Goal: Task Accomplishment & Management: Manage account settings

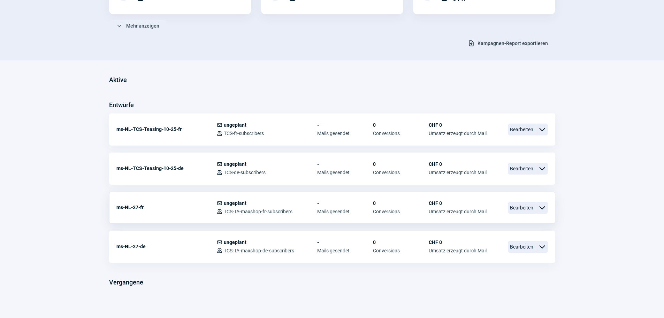
scroll to position [123, 0]
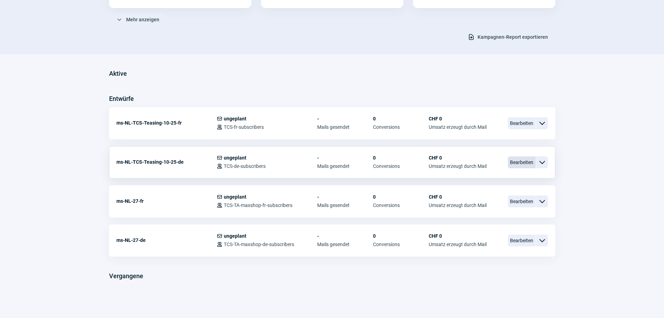
click at [522, 163] on span "Bearbeiten" at bounding box center [522, 162] width 28 height 12
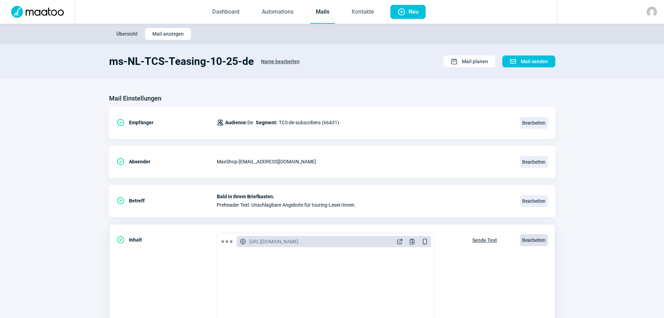
click at [539, 235] on span "Bearbeiten" at bounding box center [534, 240] width 28 height 12
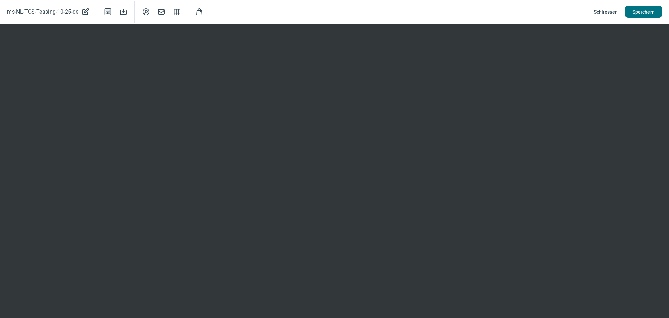
click at [644, 9] on span "Speichern" at bounding box center [644, 11] width 22 height 11
click at [607, 11] on span "Schliessen" at bounding box center [606, 11] width 24 height 11
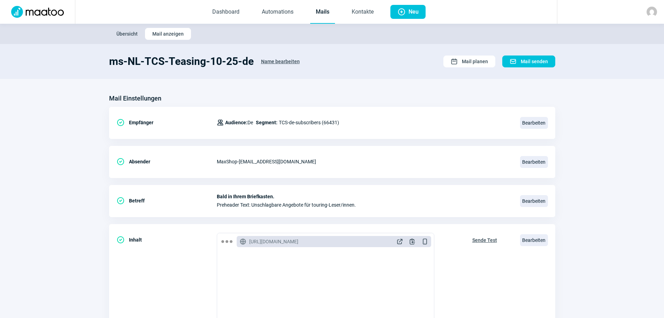
click at [124, 33] on span "Übersicht" at bounding box center [126, 33] width 21 height 11
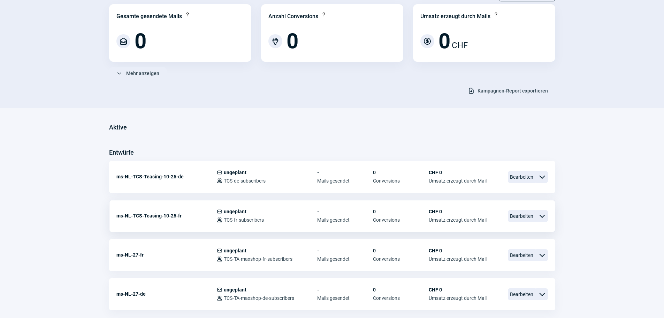
scroll to position [70, 0]
click at [518, 217] on span "Bearbeiten" at bounding box center [522, 215] width 28 height 12
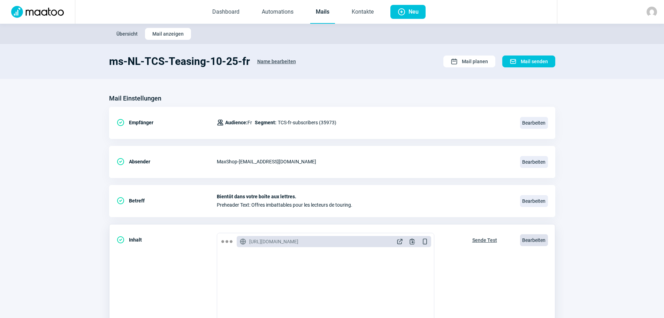
click at [529, 237] on span "Bearbeiten" at bounding box center [534, 240] width 28 height 12
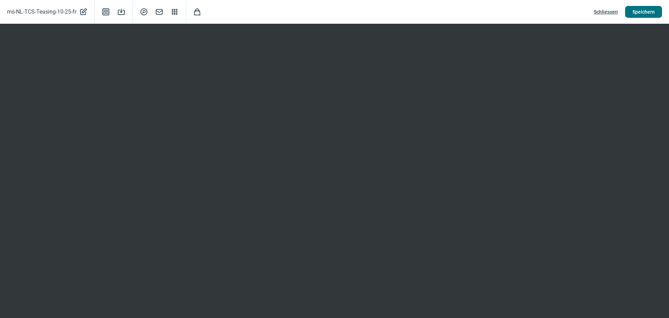
click at [650, 13] on span "Speichern" at bounding box center [644, 11] width 22 height 11
click at [602, 13] on span "Schliessen" at bounding box center [606, 11] width 24 height 11
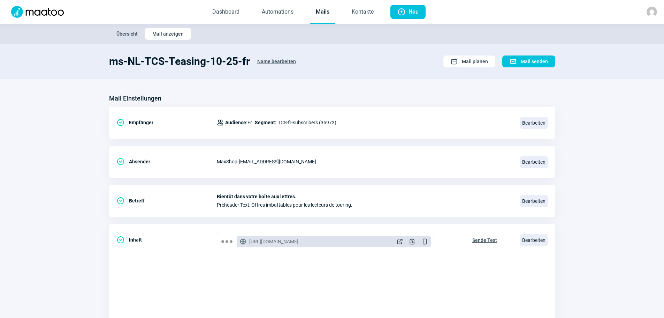
click at [128, 33] on span "Übersicht" at bounding box center [126, 33] width 21 height 11
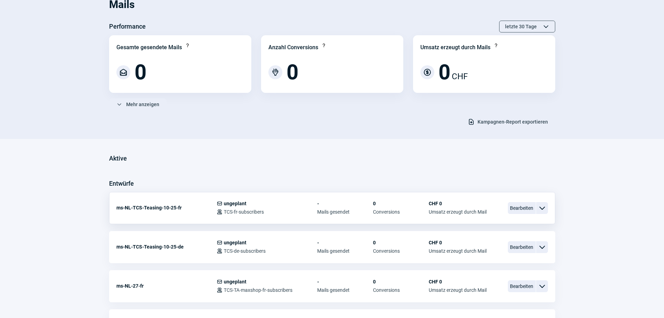
scroll to position [105, 0]
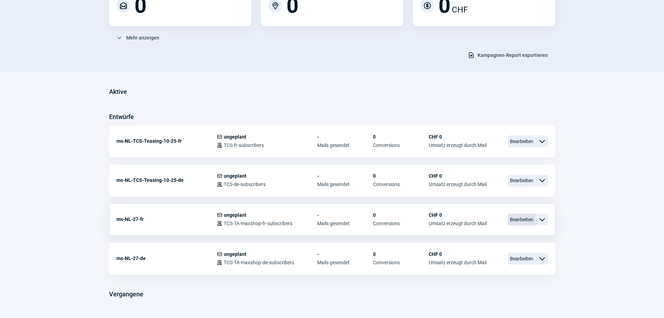
click at [517, 218] on span "Bearbeiten" at bounding box center [522, 219] width 28 height 12
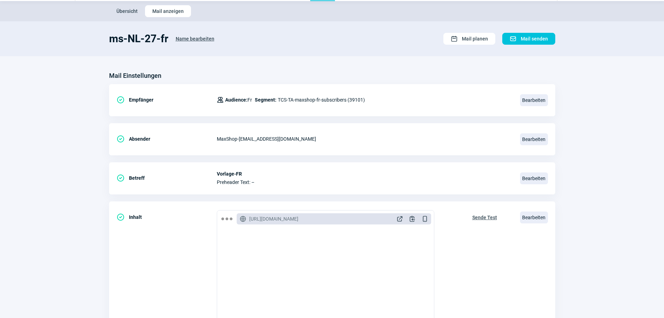
scroll to position [35, 0]
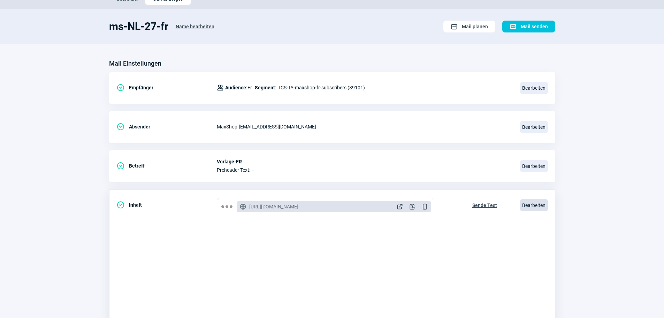
click at [534, 206] on span "Bearbeiten" at bounding box center [534, 205] width 28 height 12
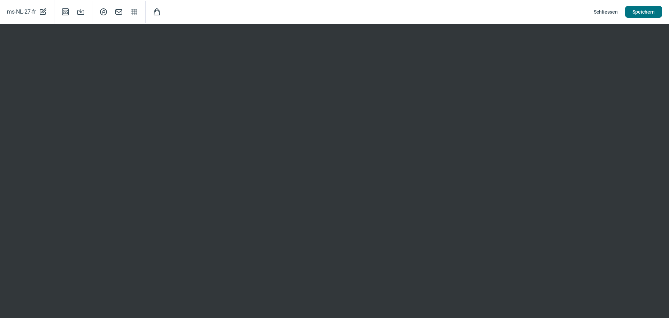
click at [645, 13] on span "Speichern" at bounding box center [644, 11] width 22 height 11
click at [604, 12] on span "Schliessen" at bounding box center [606, 11] width 24 height 11
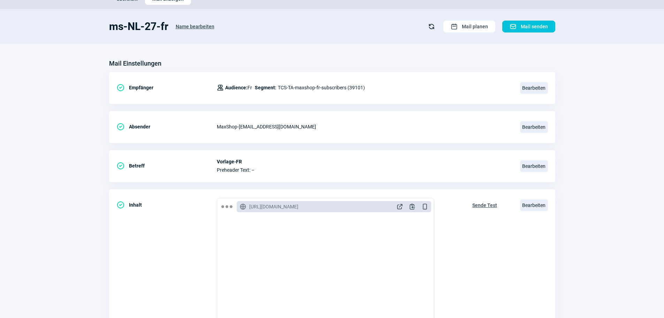
scroll to position [0, 0]
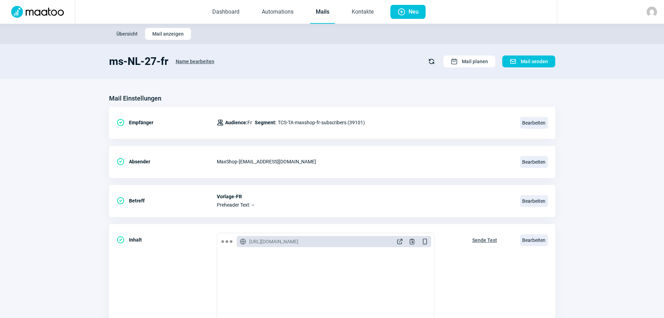
click at [123, 35] on span "Übersicht" at bounding box center [126, 33] width 21 height 11
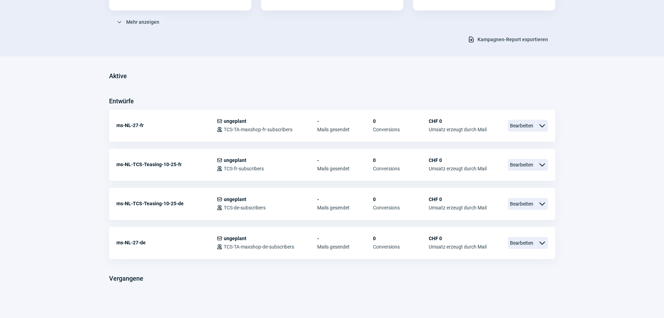
scroll to position [123, 0]
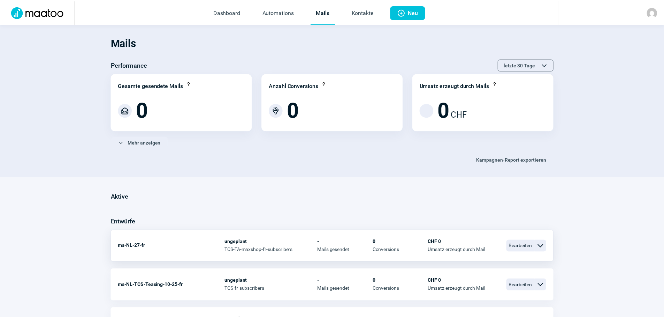
scroll to position [123, 0]
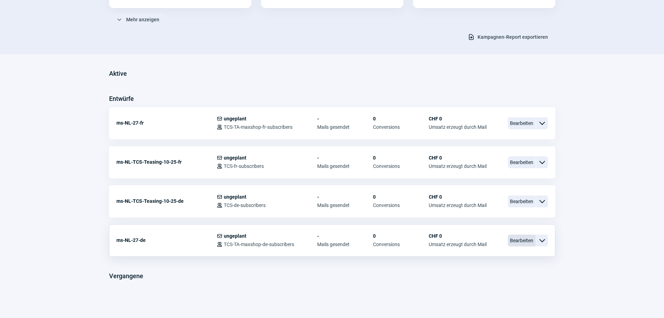
click at [520, 237] on span "Bearbeiten" at bounding box center [522, 240] width 28 height 12
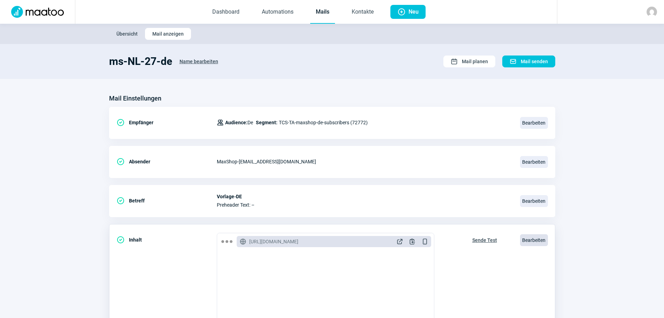
click at [537, 239] on span "Bearbeiten" at bounding box center [534, 240] width 28 height 12
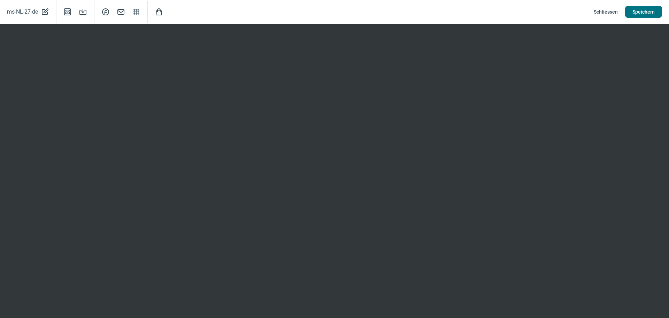
click at [646, 12] on span "Speichern" at bounding box center [644, 11] width 22 height 11
click at [602, 12] on span "Schliessen" at bounding box center [606, 11] width 24 height 11
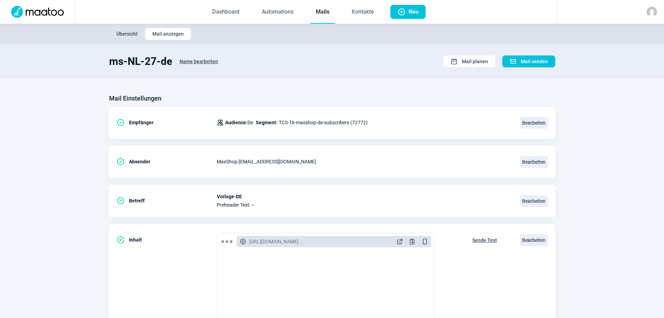
click at [125, 35] on span "Übersicht" at bounding box center [126, 33] width 21 height 11
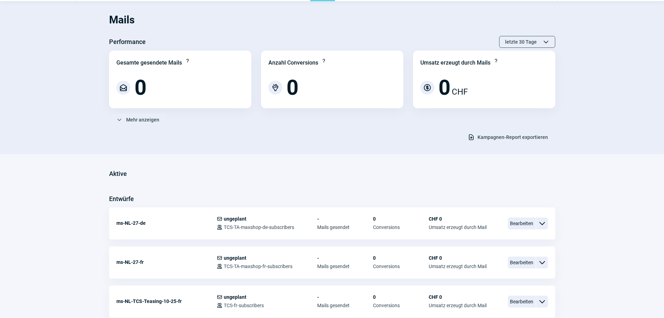
scroll to position [35, 0]
